Goal: Transaction & Acquisition: Purchase product/service

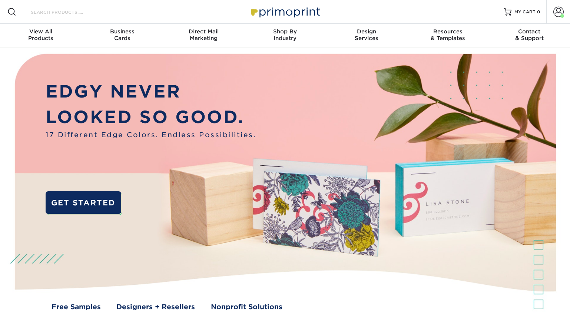
click at [54, 11] on input "Search Products" at bounding box center [66, 11] width 72 height 9
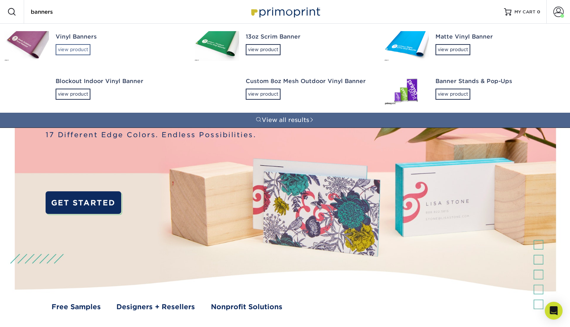
type input "banners"
click at [65, 50] on div "view product" at bounding box center [73, 49] width 35 height 11
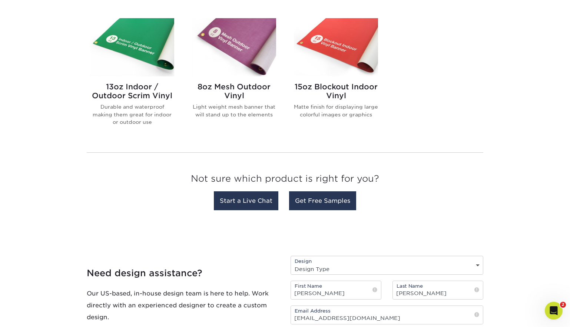
scroll to position [379, 0]
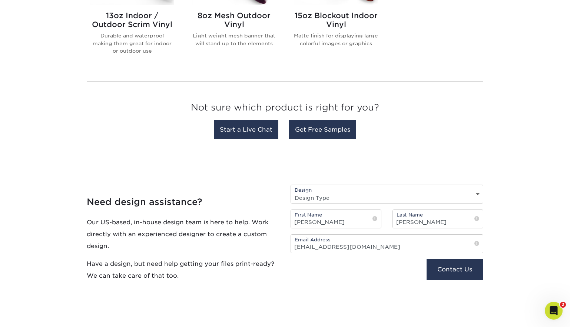
click at [475, 192] on div "Design Design Type Design Edits New Design" at bounding box center [386, 193] width 193 height 19
select select "New Design"
click option "New Design" at bounding box center [0, 0] width 0 height 0
click at [117, 17] on h2 "13oz Indoor / Outdoor Scrim Vinyl" at bounding box center [132, 20] width 84 height 18
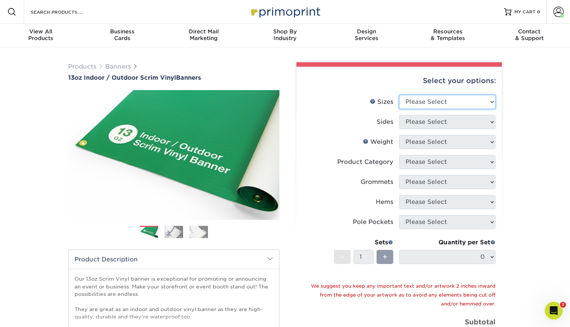
select select "48.00x120.00"
click option "48" x 120"" at bounding box center [0, 0] width 0 height 0
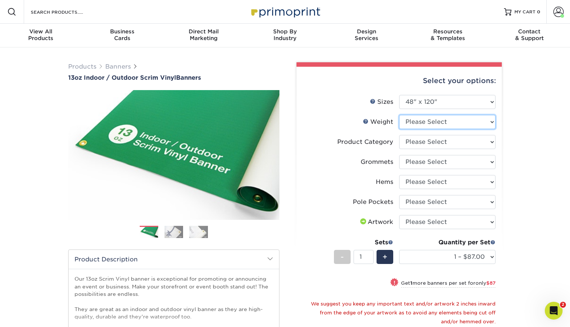
select select "13OZ"
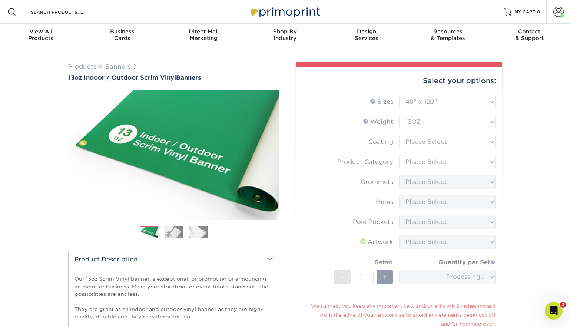
click at [488, 143] on form "Sizes Help Sizes Please Select 24" x 36" 24" x 48" 36" x 48" 36" x 60" 36" x 72…" at bounding box center [398, 241] width 193 height 292
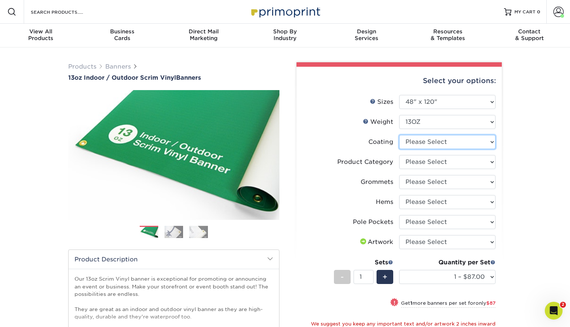
select select "3e7618de-abca-4bda-9f97-8b9129e913d8"
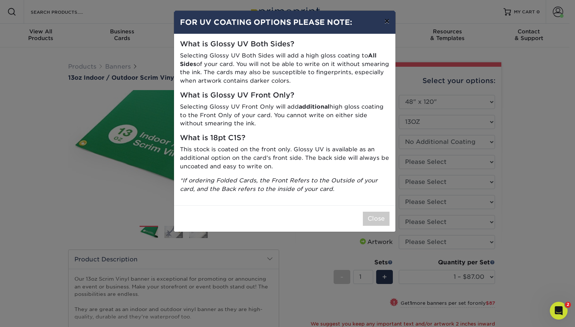
click at [385, 24] on button "×" at bounding box center [387, 21] width 17 height 21
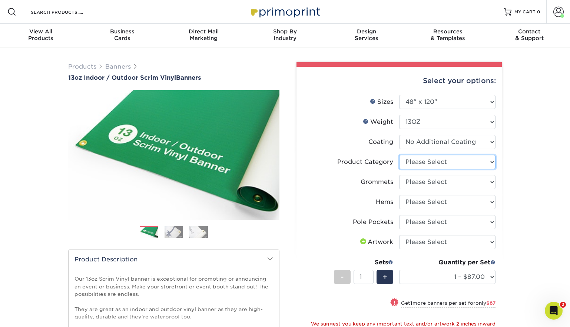
select select "bb192c35-bb20-422d-b6fe-0c7f48e5aa48"
click option "13oz Scrim Vinyl Banner - Matte" at bounding box center [0, 0] width 0 height 0
select select "ce33bba6-a87b-4293-934d-6f372bdce3e6"
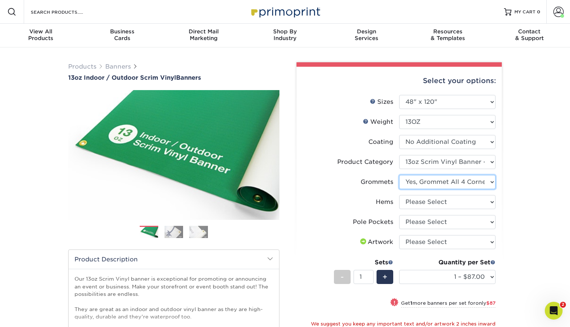
click option "Yes, Grommet All 4 Corners" at bounding box center [0, 0] width 0 height 0
click at [522, 211] on div "Products Banners 13oz Indoor / Outdoor Scrim Vinyl Banners Previous Next" at bounding box center [285, 273] width 570 height 452
click at [399, 95] on select "Please Select 24" x 36" 24" x 48" 36" x 48" 36" x 60" 36" x 72" 36" x 96" 36" x…" at bounding box center [447, 102] width 96 height 14
select select "36.00x144.00"
click option "36" x 144"" at bounding box center [0, 0] width 0 height 0
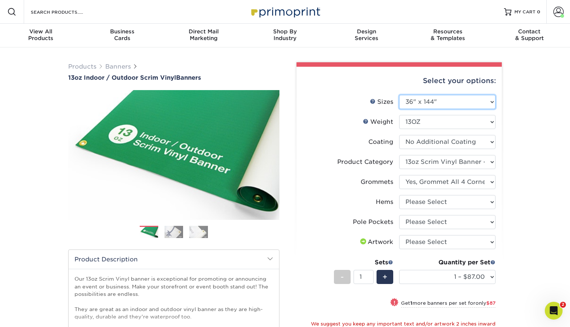
select select "-1"
